Goal: Task Accomplishment & Management: Use online tool/utility

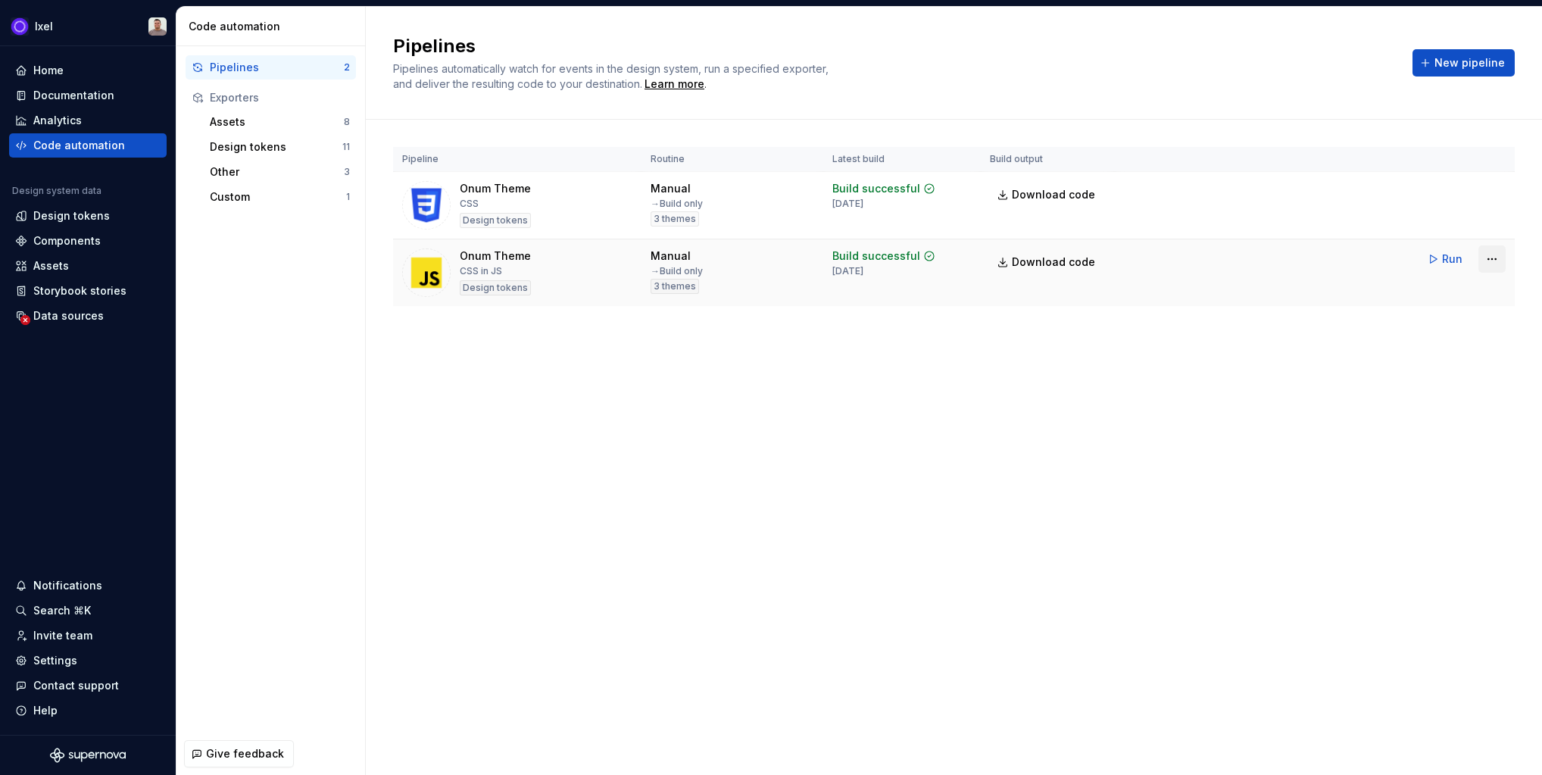
click at [1490, 261] on html "Ixel Home Documentation Analytics Code automation Design system data Design tok…" at bounding box center [771, 387] width 1542 height 775
click at [1425, 293] on div "Edit pipeline" at bounding box center [1437, 290] width 130 height 15
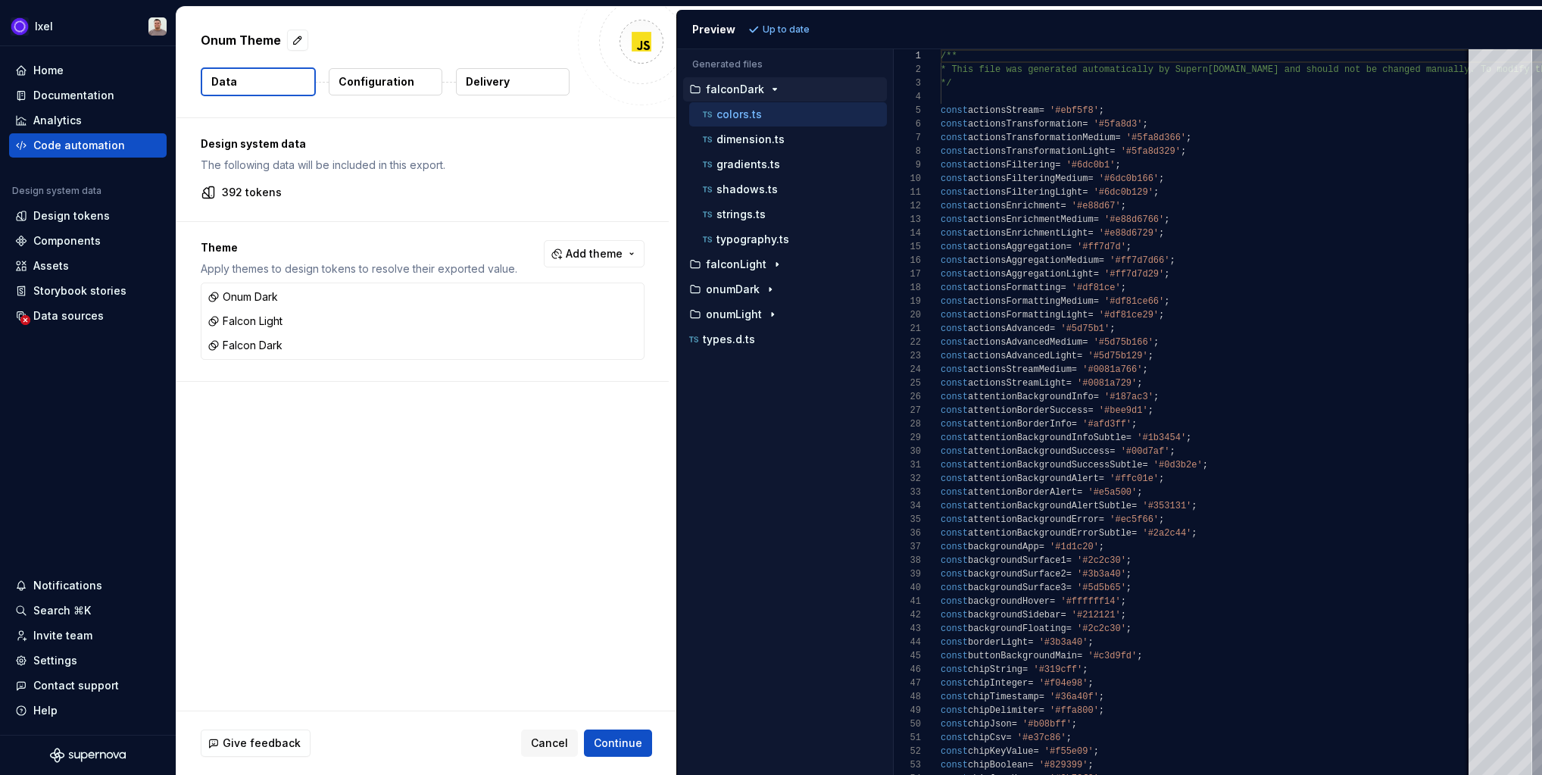
click at [401, 83] on p "Configuration" at bounding box center [377, 81] width 76 height 15
